Goal: Check status: Check status

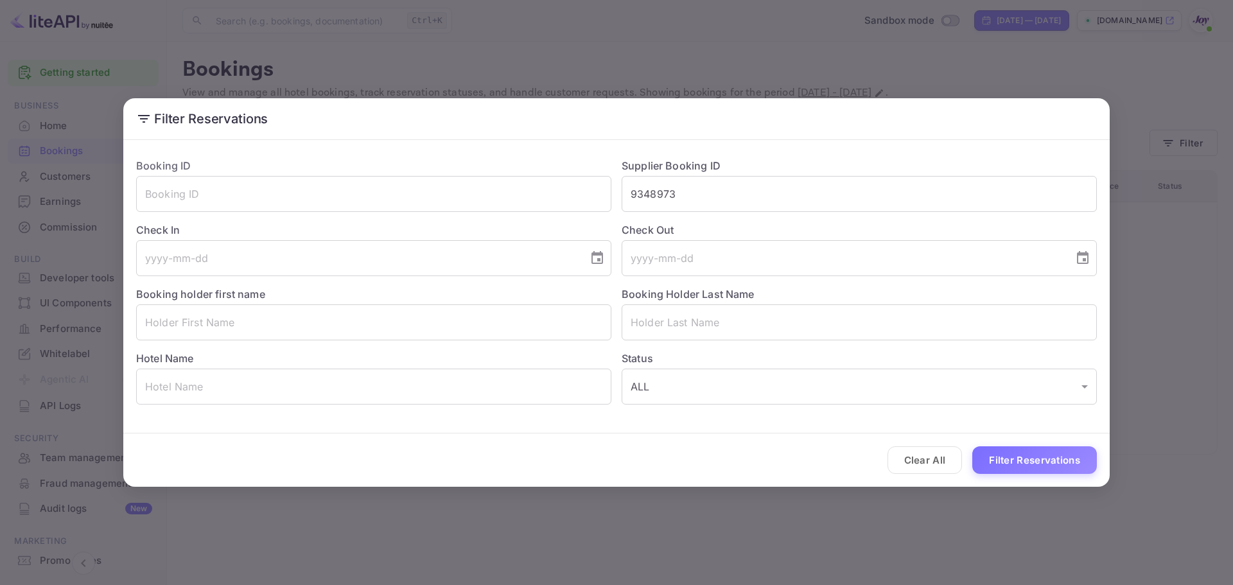
click at [670, 196] on input "9348973" at bounding box center [858, 194] width 475 height 36
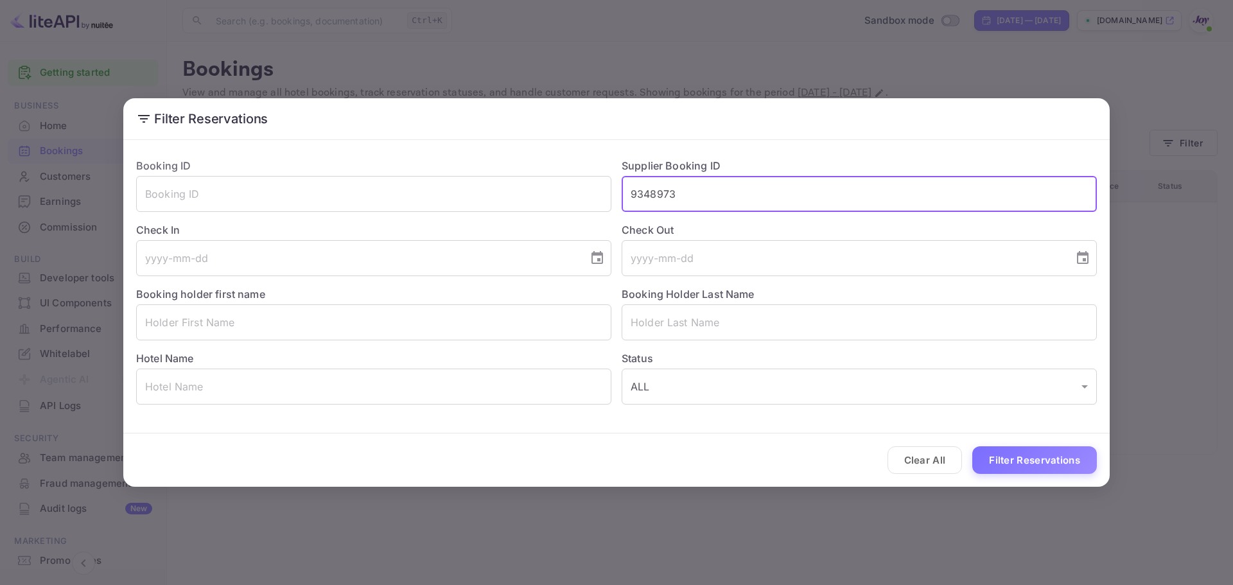
paste input "785743"
type input "7857433"
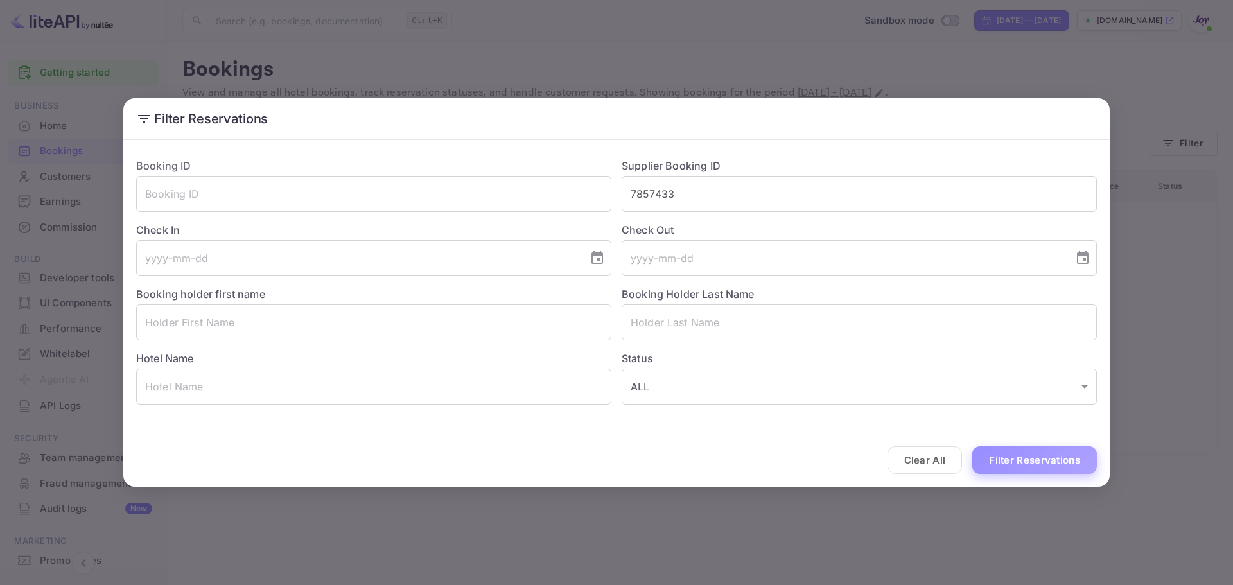
click at [998, 460] on button "Filter Reservations" at bounding box center [1034, 460] width 125 height 28
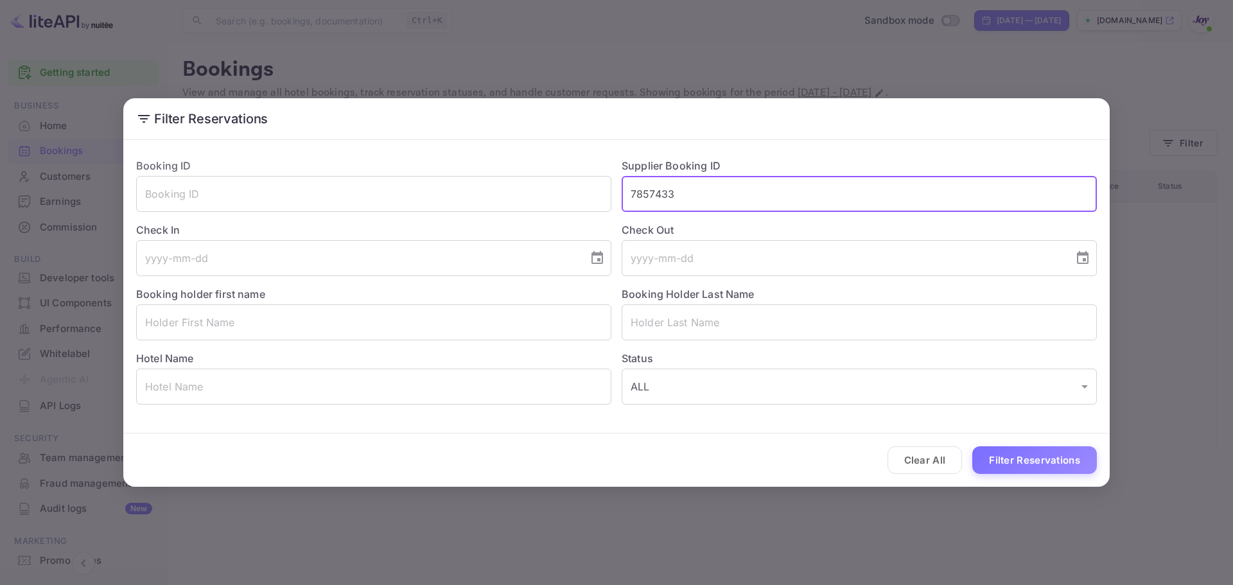
click at [662, 191] on input "7857433" at bounding box center [858, 194] width 475 height 36
click at [734, 213] on div "Check Out ​" at bounding box center [853, 244] width 485 height 64
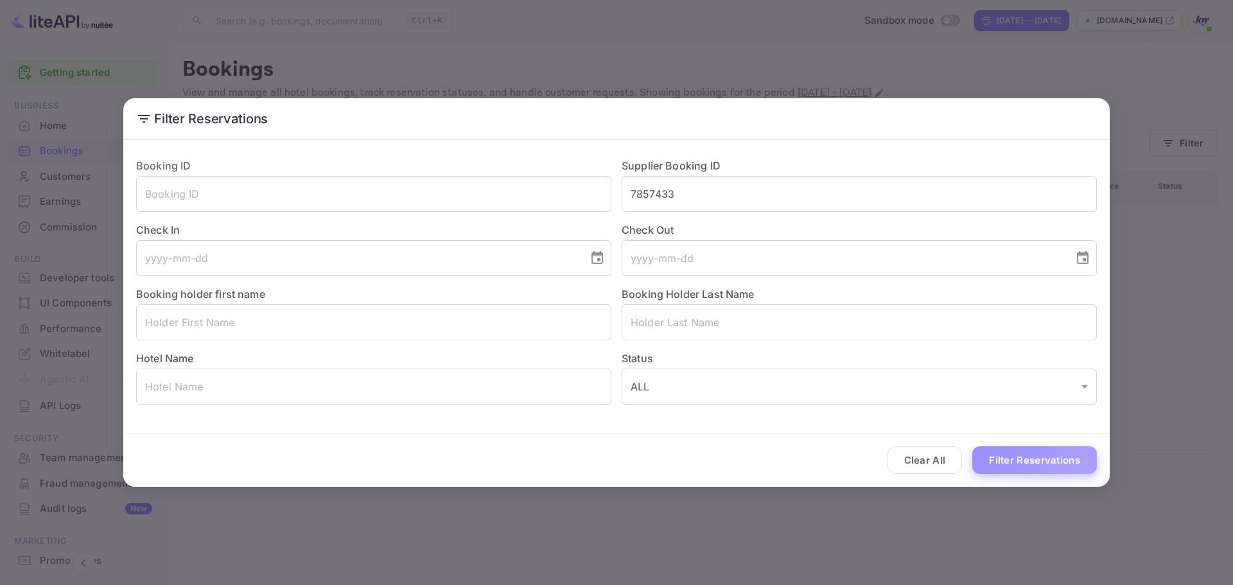
click at [1014, 461] on button "Filter Reservations" at bounding box center [1034, 460] width 125 height 28
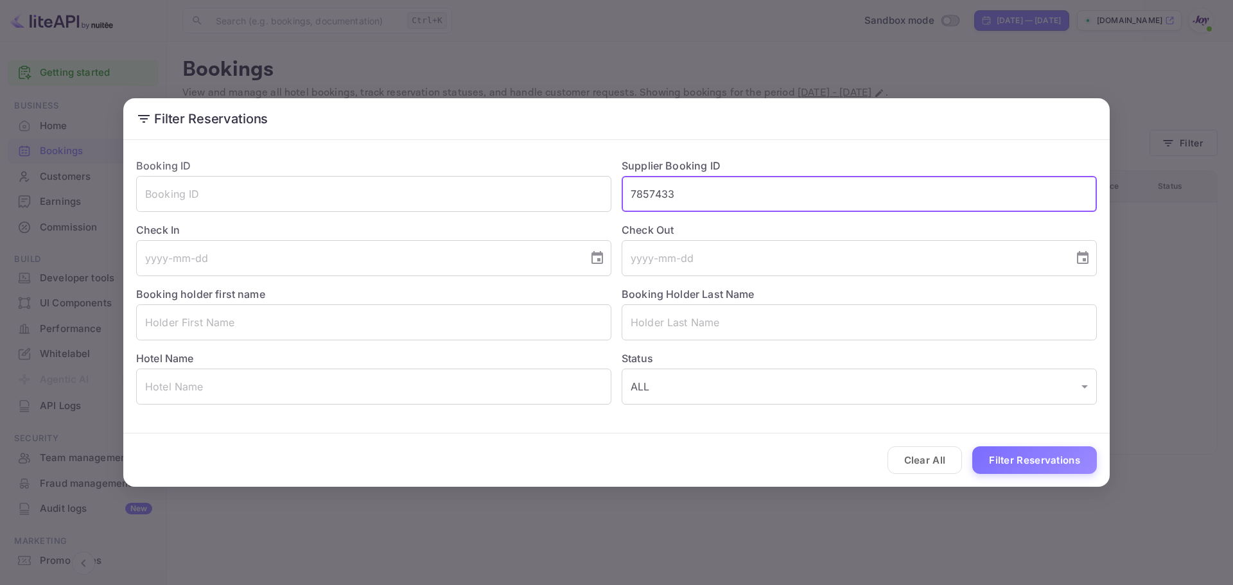
click at [701, 196] on input "7857433" at bounding box center [858, 194] width 475 height 36
click at [627, 195] on input "7857433" at bounding box center [858, 194] width 475 height 36
click at [1045, 467] on button "Filter Reservations" at bounding box center [1034, 460] width 125 height 28
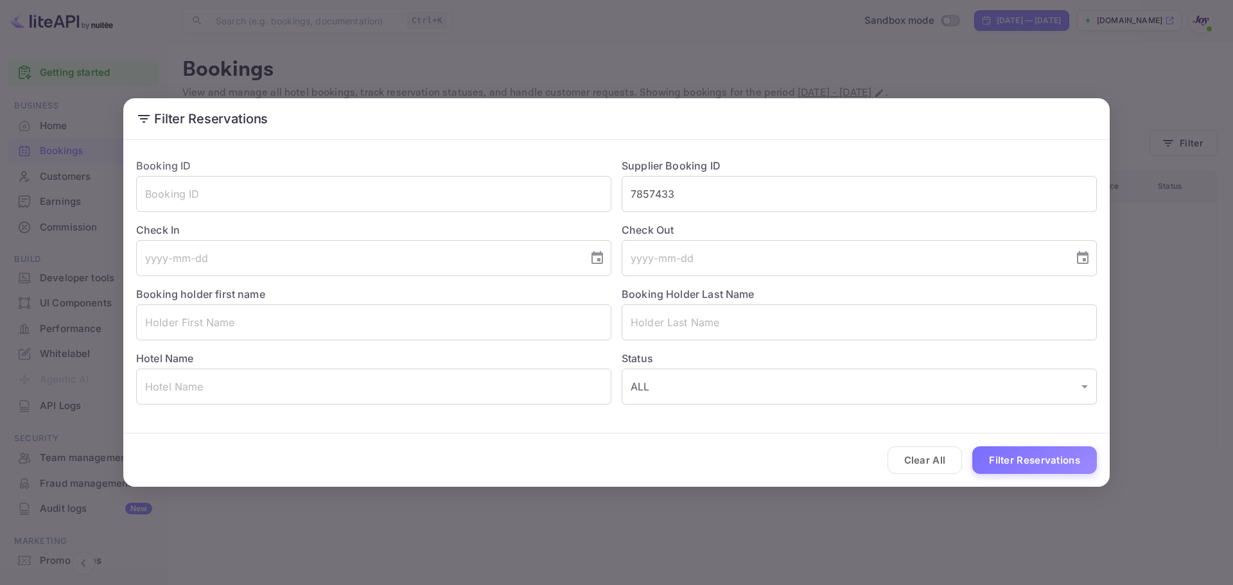
click at [874, 73] on div "Filter Reservations Booking ID ​ Supplier Booking ID 7857433 ​ Check In ​ Check…" at bounding box center [616, 292] width 1233 height 585
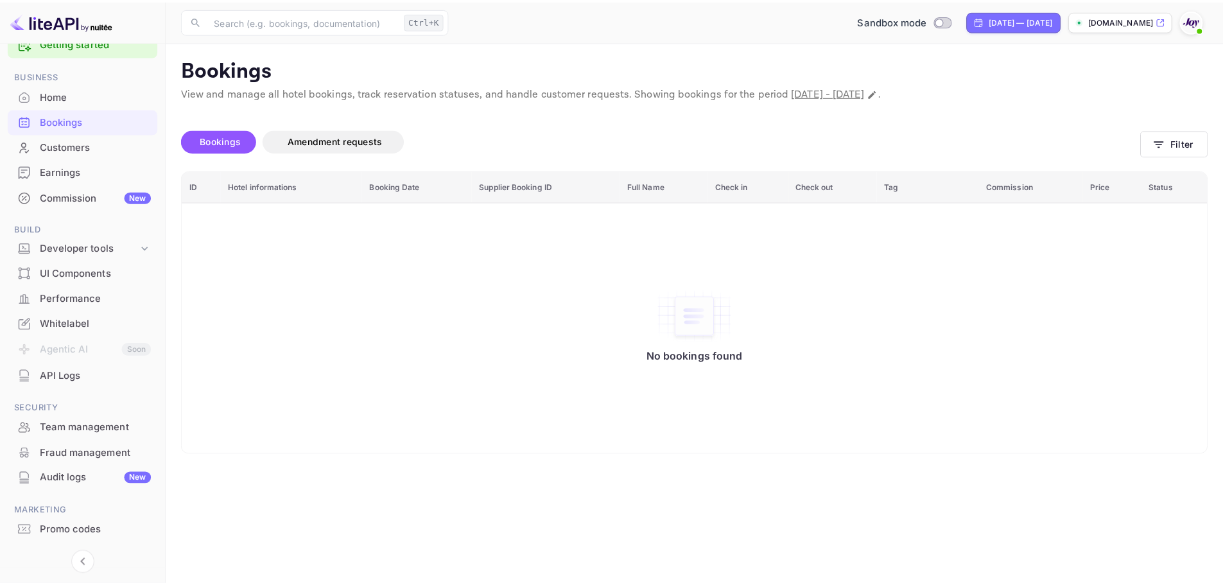
scroll to position [60, 0]
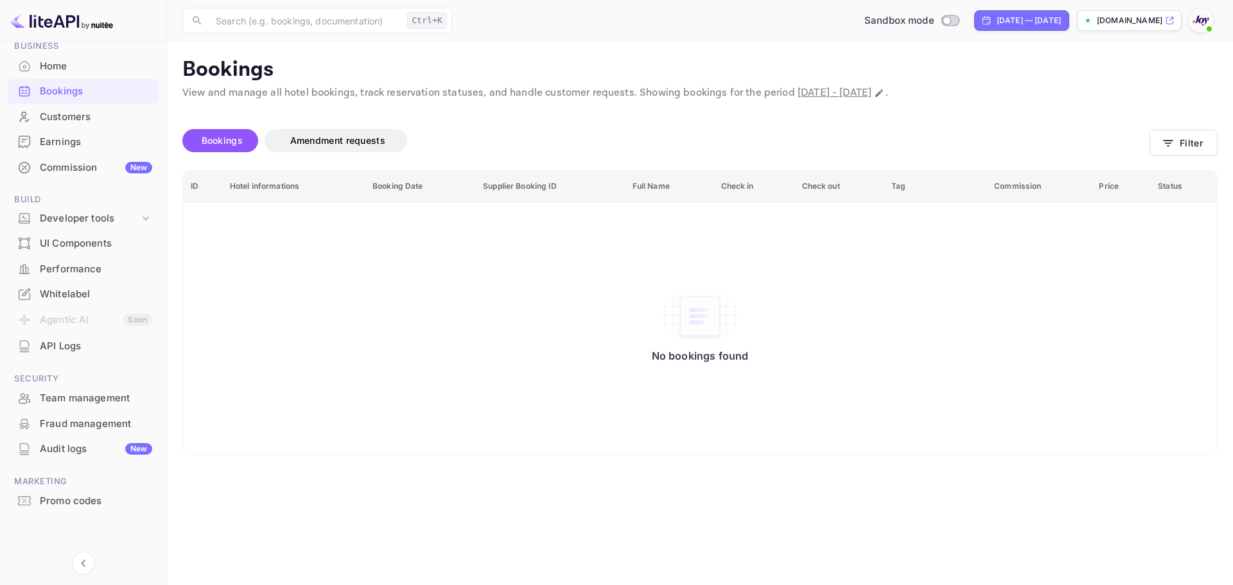
click at [1198, 31] on div at bounding box center [1200, 20] width 23 height 23
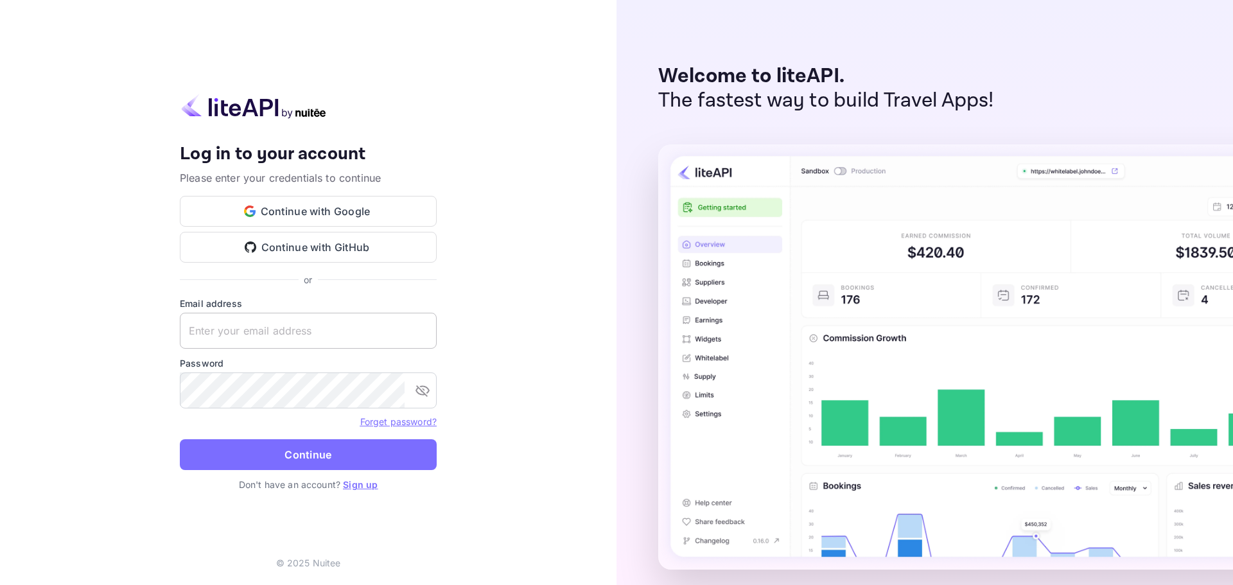
click at [350, 331] on input "text" at bounding box center [308, 331] width 257 height 36
paste input "[EMAIL_ADDRESS][DOMAIN_NAME]"
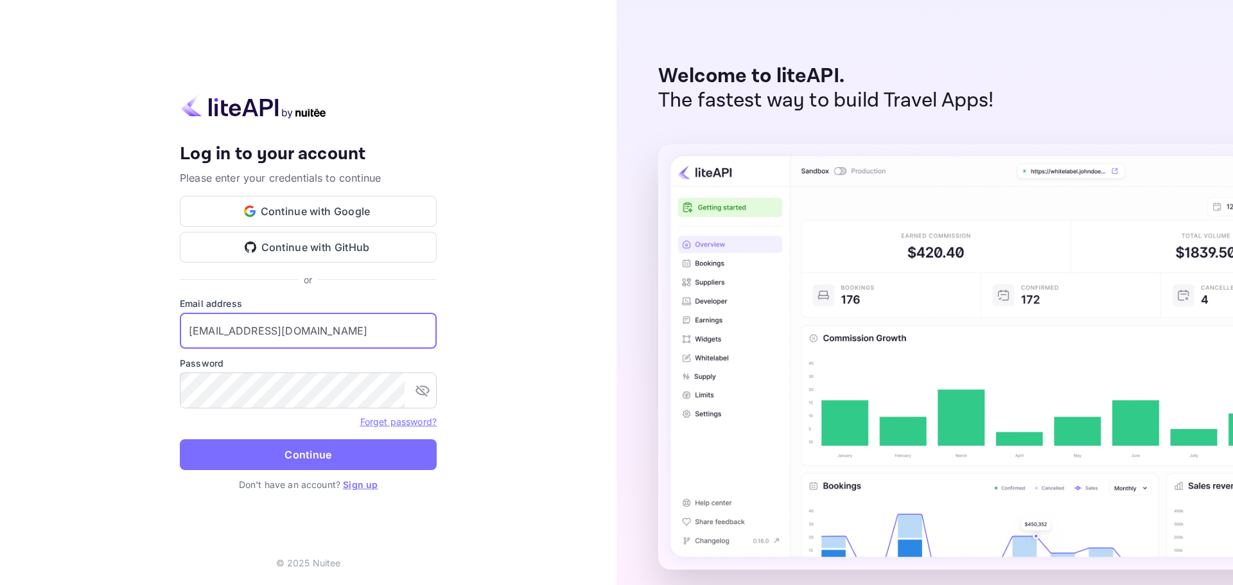
type input "[EMAIL_ADDRESS][DOMAIN_NAME]"
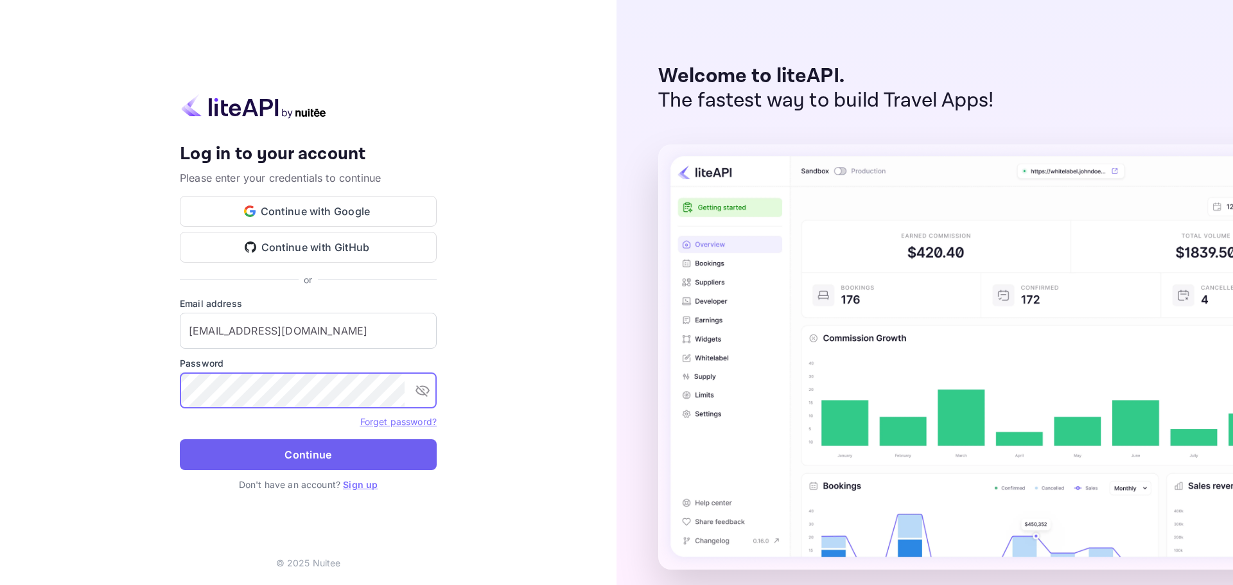
click at [341, 451] on button "Continue" at bounding box center [308, 454] width 257 height 31
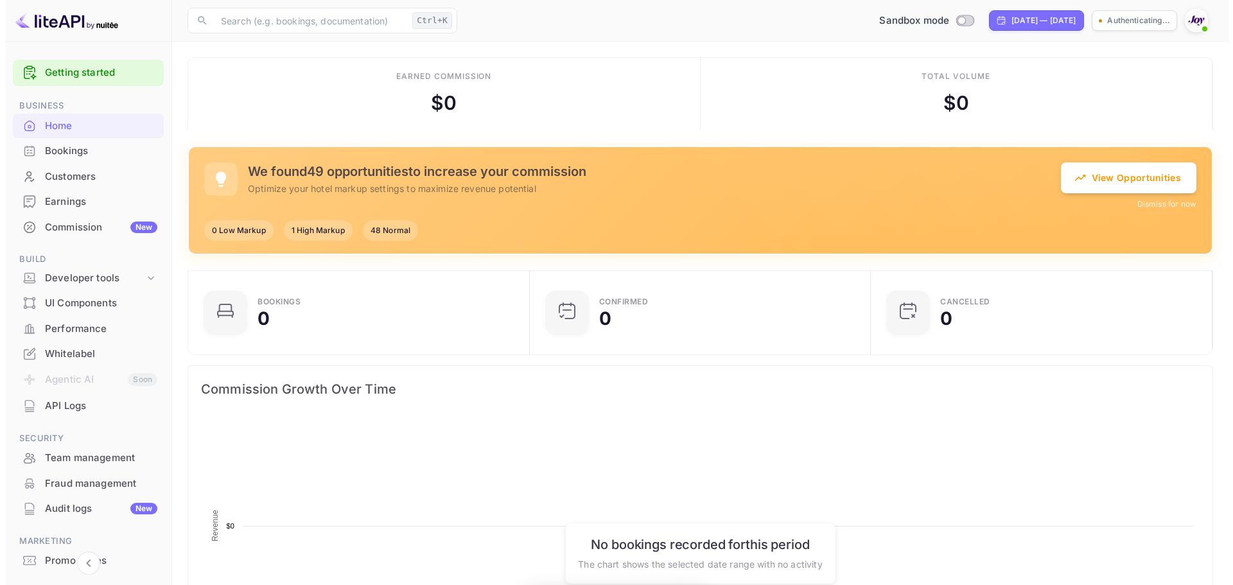
scroll to position [199, 324]
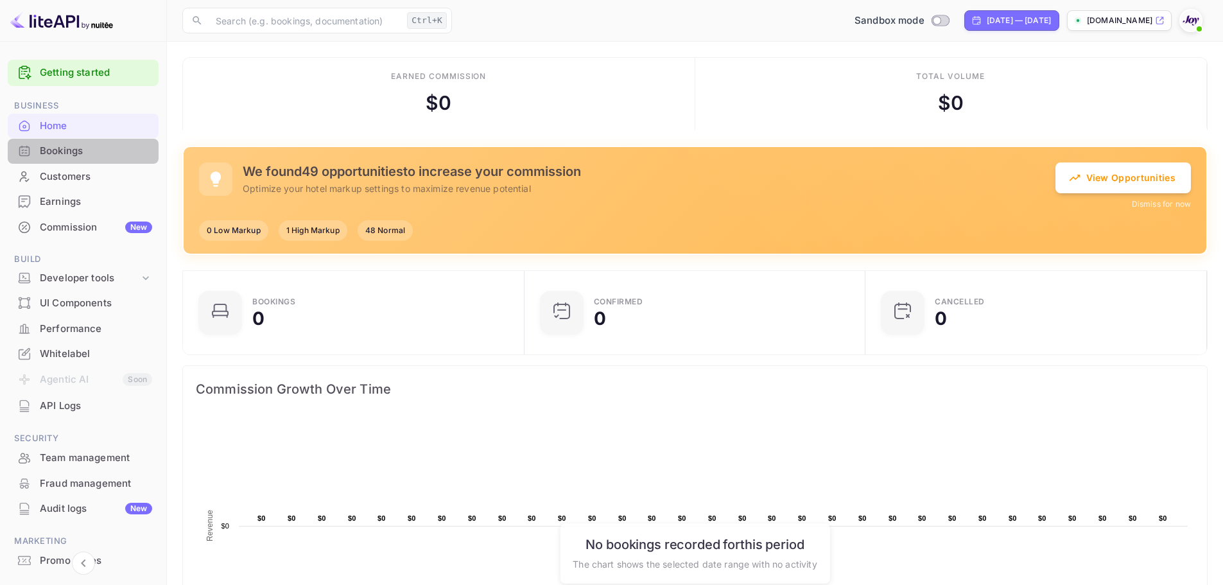
click at [110, 159] on div "Bookings" at bounding box center [83, 151] width 151 height 25
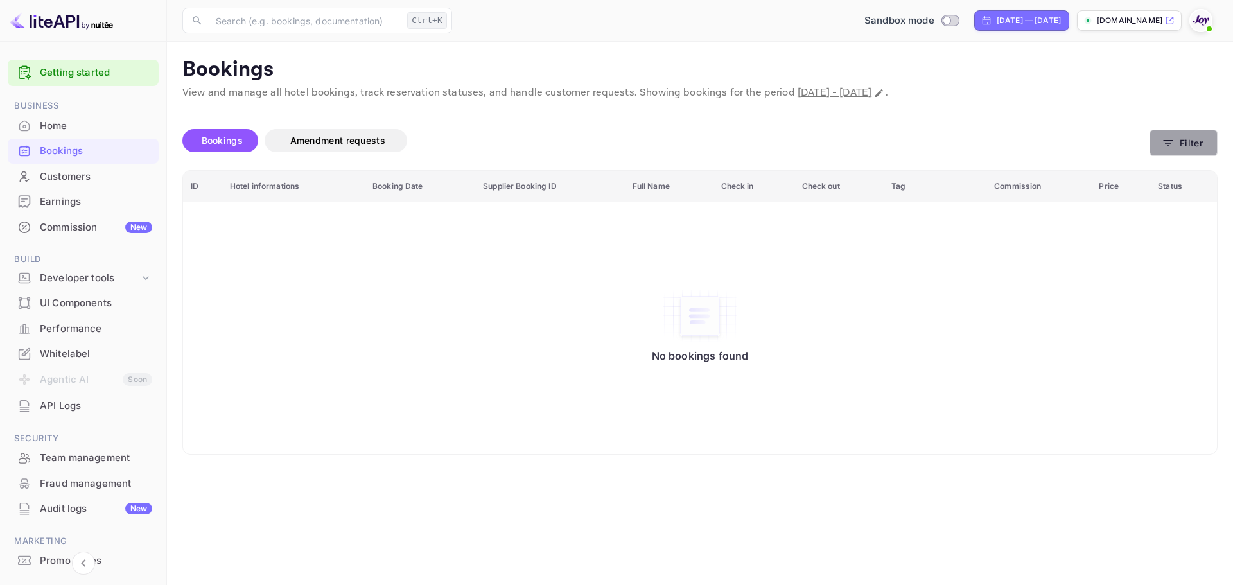
click at [1200, 137] on button "Filter" at bounding box center [1183, 143] width 68 height 26
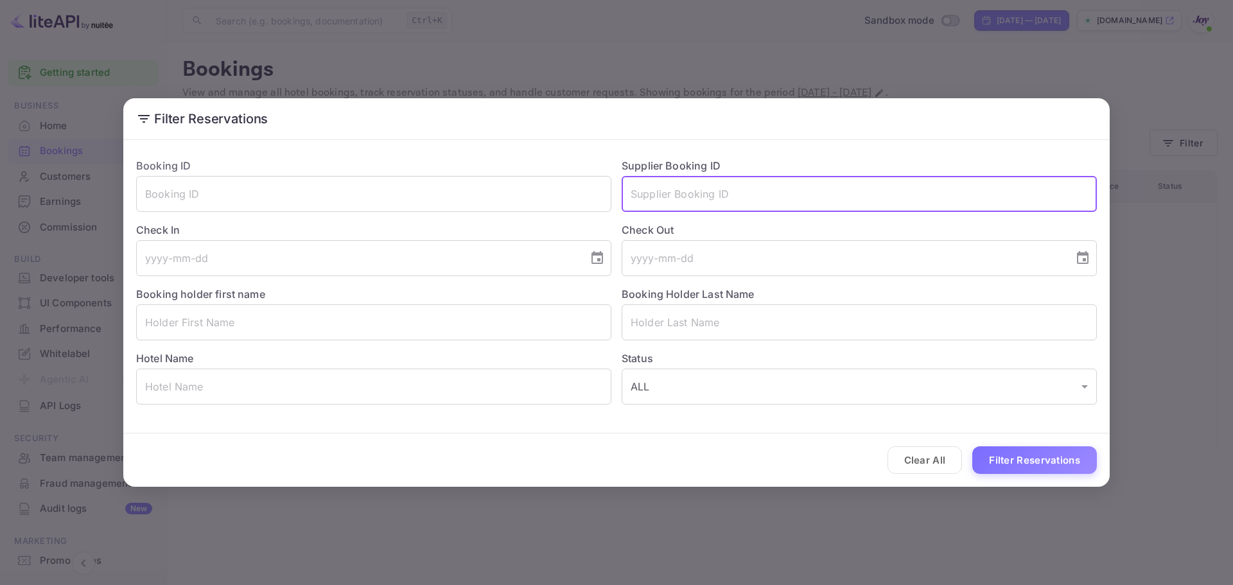
click at [720, 198] on input "text" at bounding box center [858, 194] width 475 height 36
paste input "7857433"
type input "7857433"
click at [1025, 459] on button "Filter Reservations" at bounding box center [1034, 460] width 125 height 28
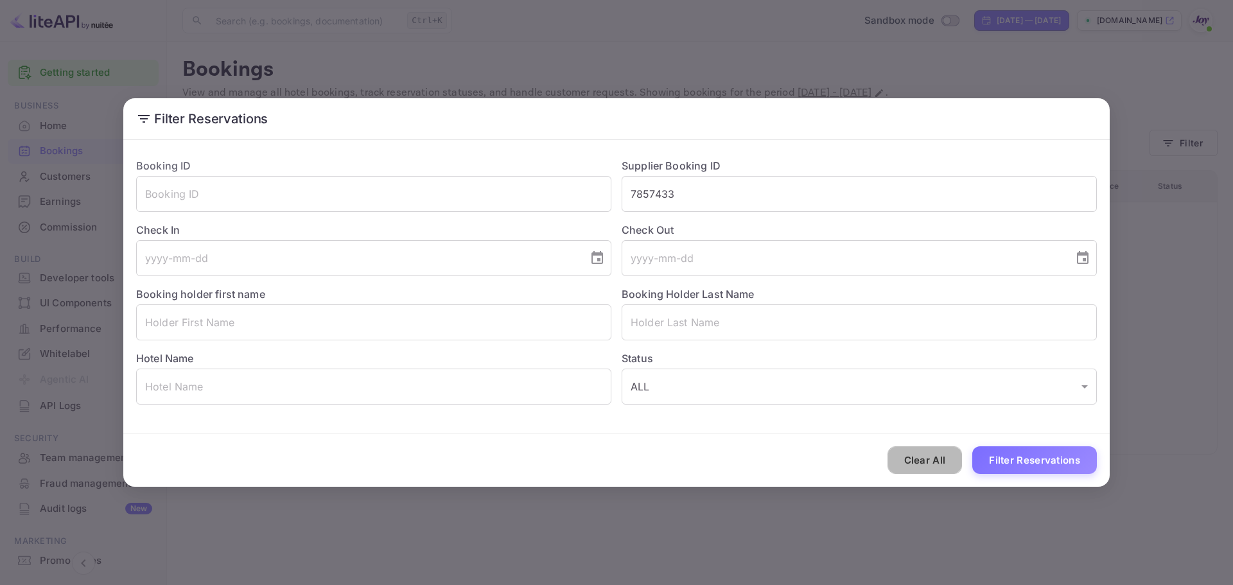
click at [919, 465] on button "Clear All" at bounding box center [924, 460] width 75 height 28
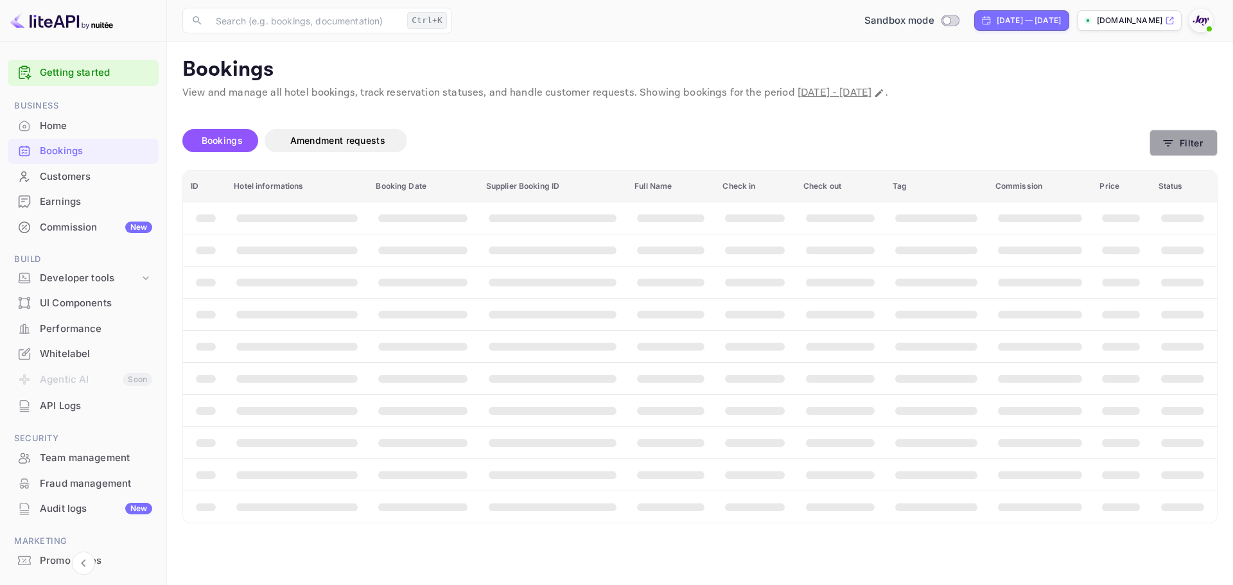
click at [1177, 153] on button "Filter" at bounding box center [1183, 143] width 68 height 26
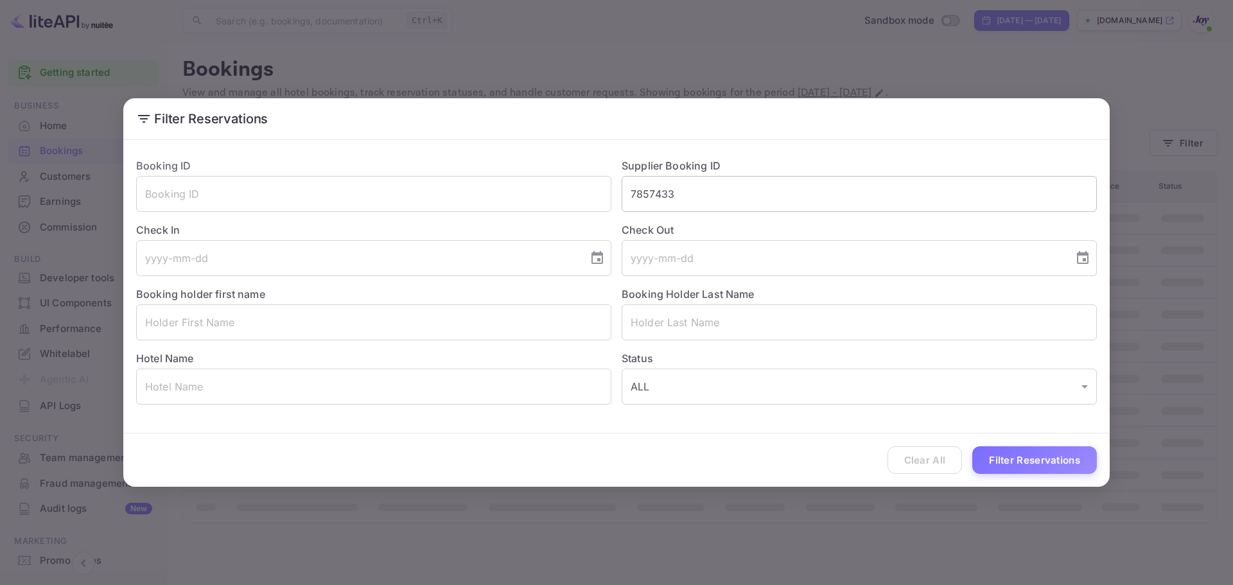
click at [646, 196] on input "7857433" at bounding box center [858, 194] width 475 height 36
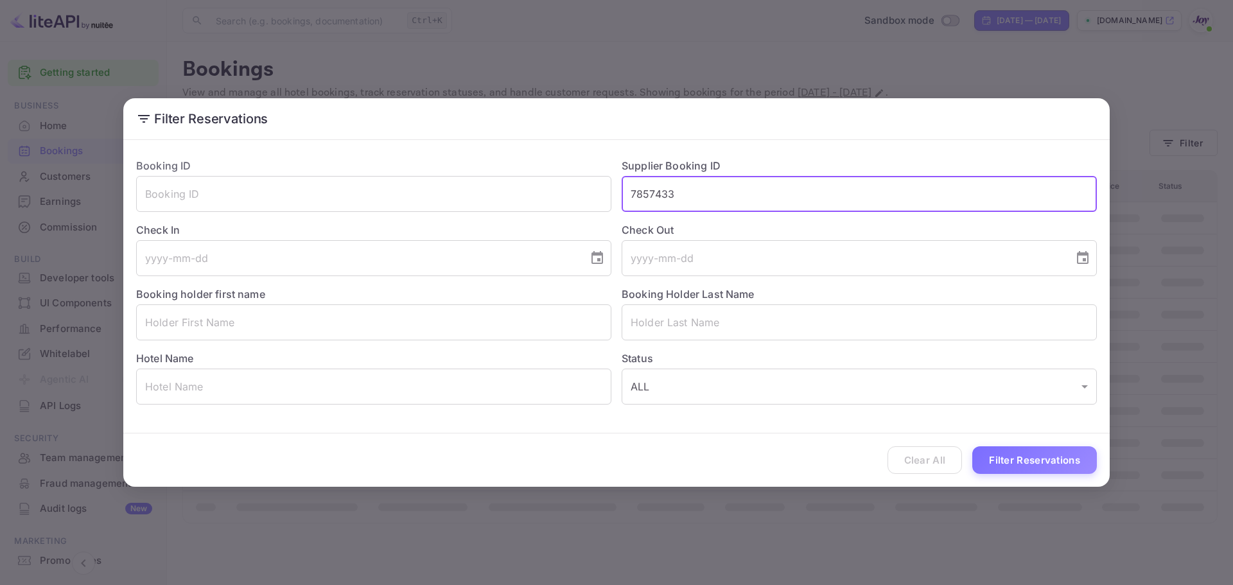
click at [646, 196] on input "7857433" at bounding box center [858, 194] width 475 height 36
click at [259, 327] on input "text" at bounding box center [373, 322] width 475 height 36
paste input "[PERSON_NAME]"
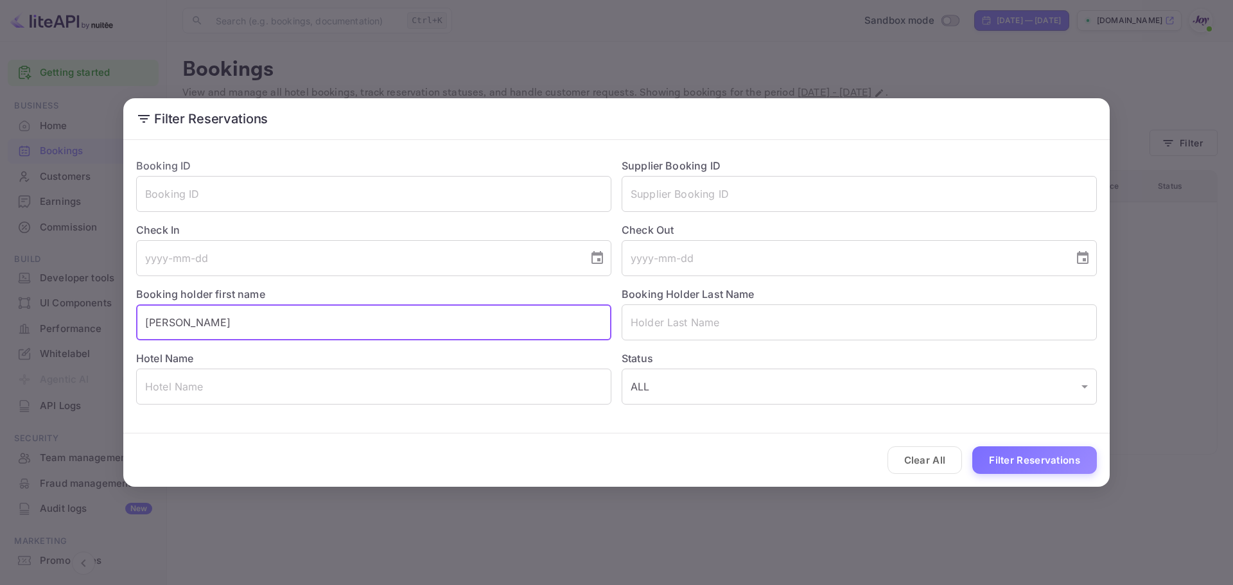
click at [194, 328] on input "[PERSON_NAME]" at bounding box center [373, 322] width 475 height 36
type input "[PERSON_NAME]"
click at [702, 327] on input "text" at bounding box center [858, 322] width 475 height 36
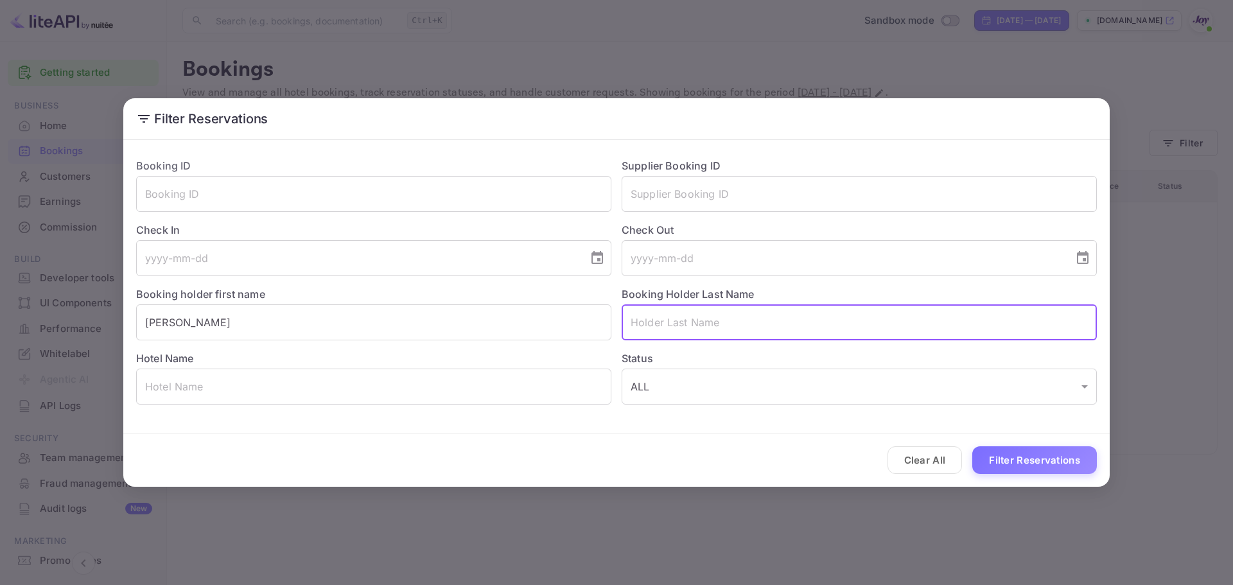
paste input "[PERSON_NAME]"
type input "[PERSON_NAME]"
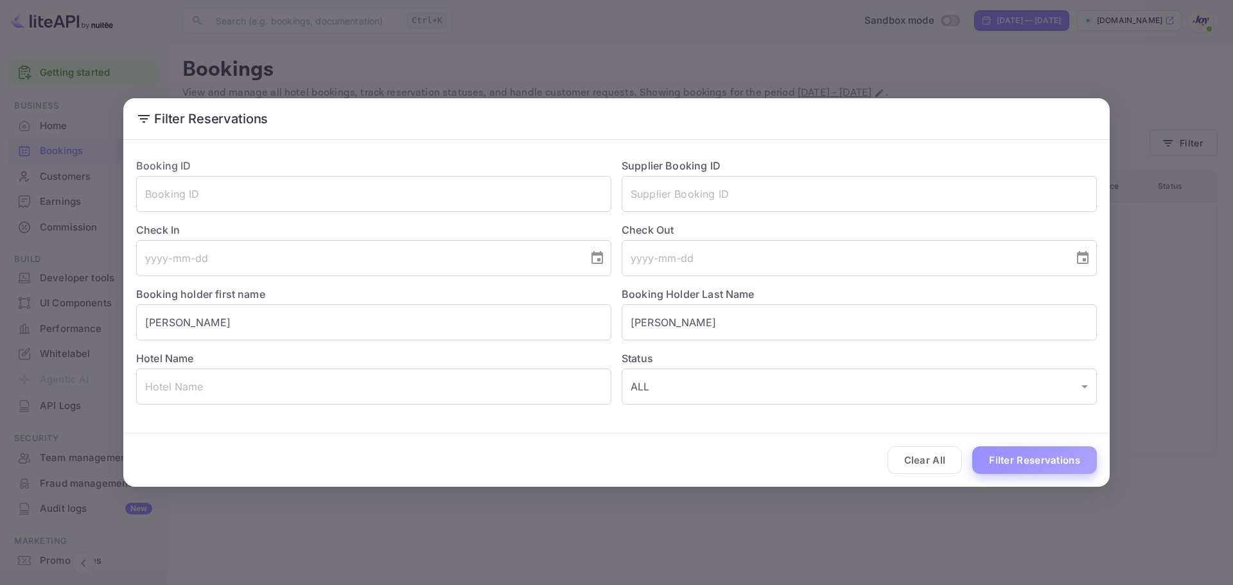
click at [1006, 458] on button "Filter Reservations" at bounding box center [1034, 460] width 125 height 28
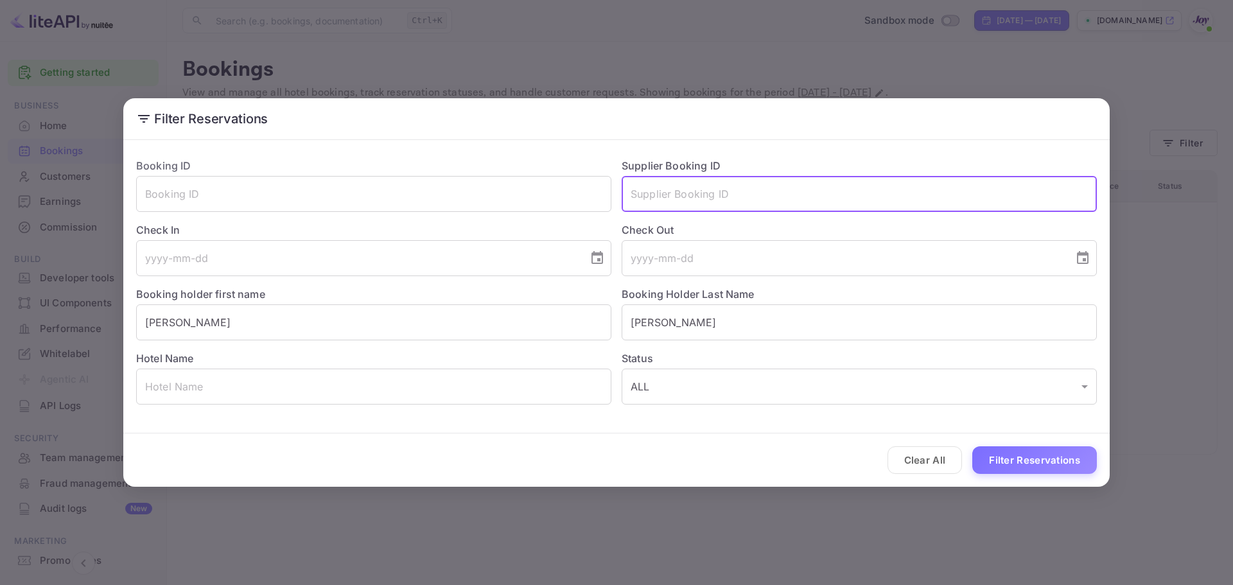
click at [705, 196] on input "text" at bounding box center [858, 194] width 475 height 36
paste input "9384118"
type input "9384118"
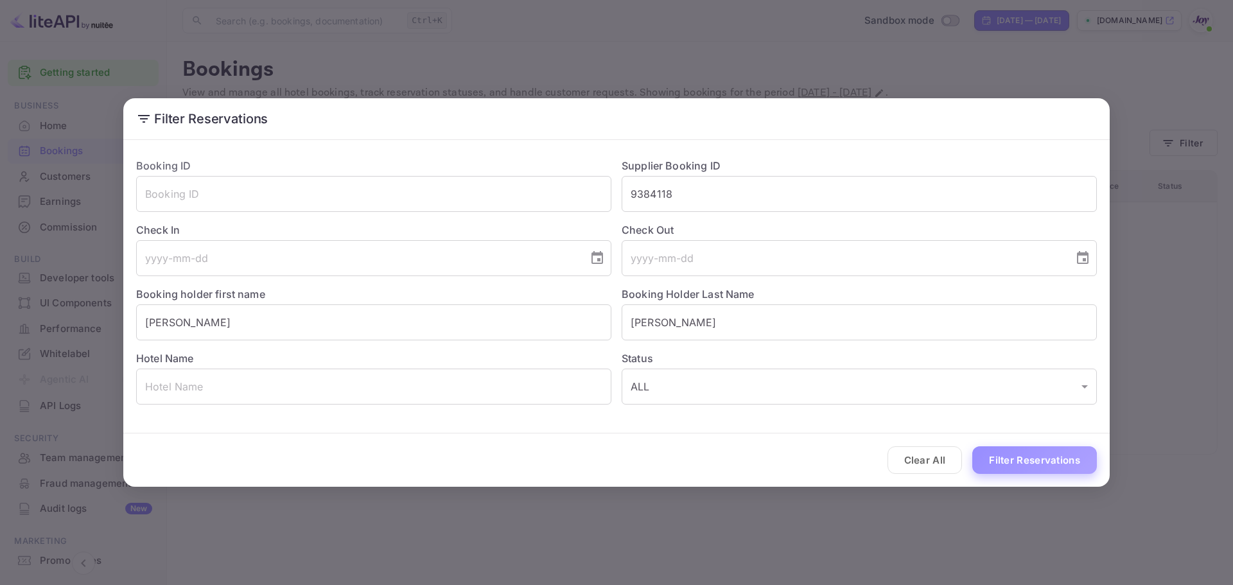
click at [994, 454] on button "Filter Reservations" at bounding box center [1034, 460] width 125 height 28
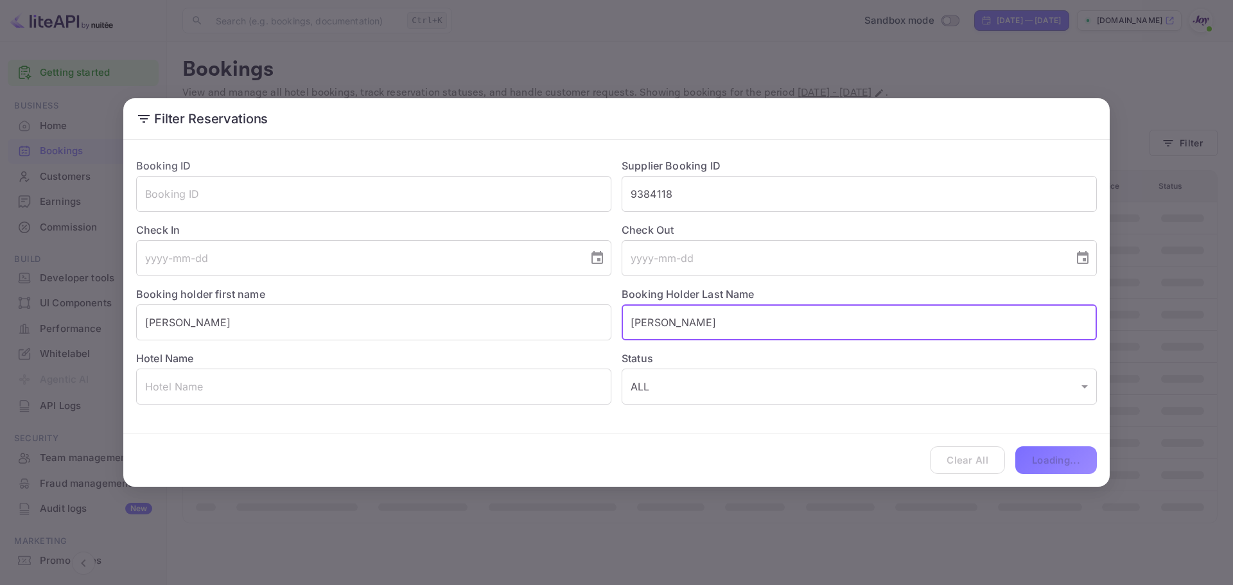
click at [661, 324] on input "[PERSON_NAME]" at bounding box center [858, 322] width 475 height 36
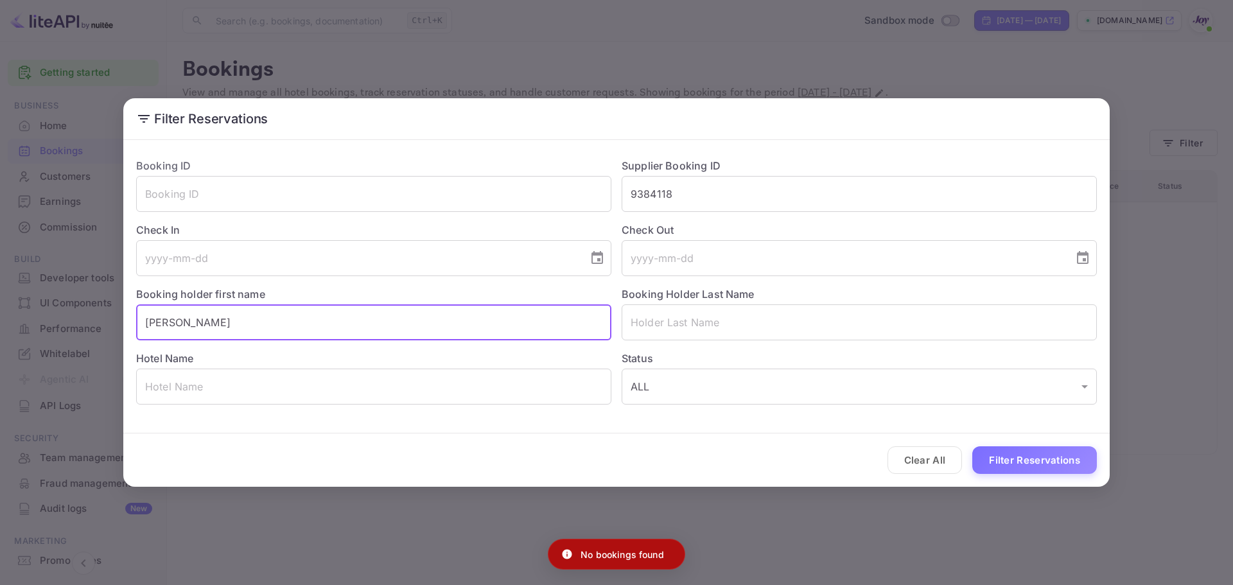
click at [157, 324] on input "[PERSON_NAME]" at bounding box center [373, 322] width 475 height 36
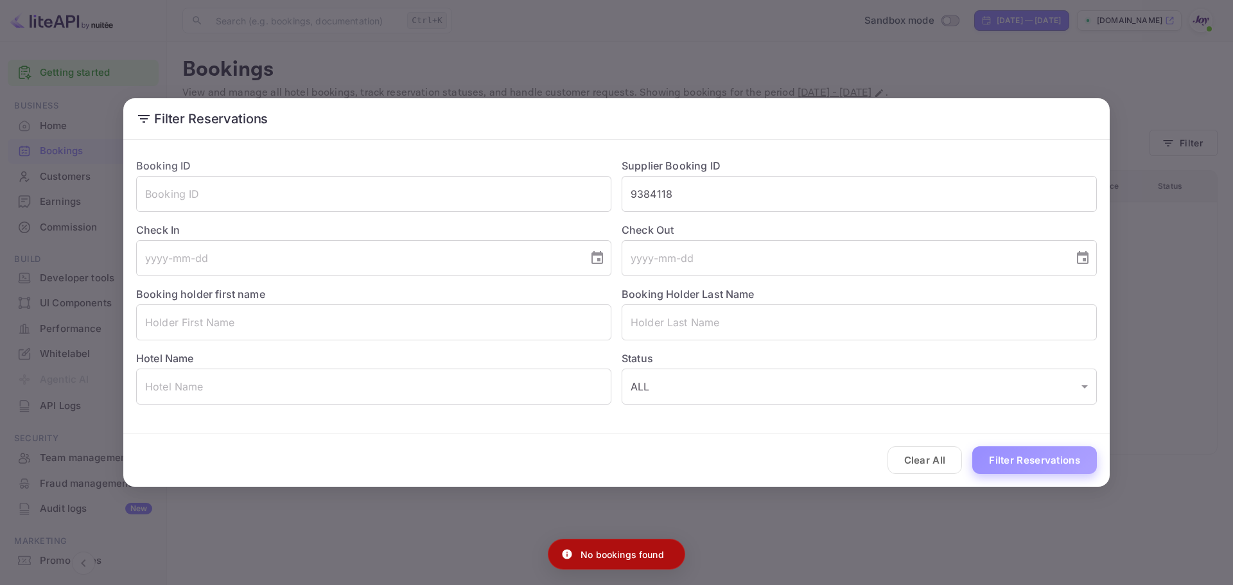
click at [1016, 465] on button "Filter Reservations" at bounding box center [1034, 460] width 125 height 28
